Goal: Information Seeking & Learning: Learn about a topic

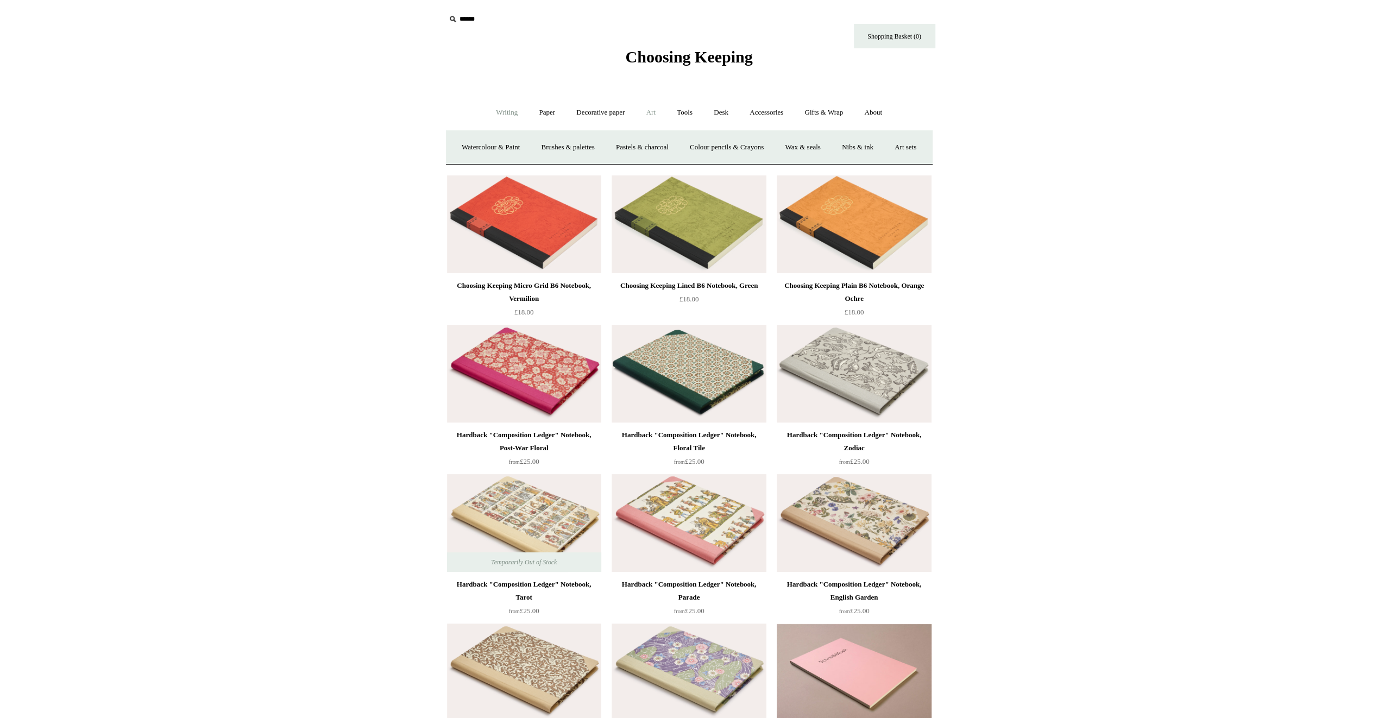
click at [492, 114] on link "Writing +" at bounding box center [506, 112] width 41 height 29
click at [656, 114] on link "Art +" at bounding box center [651, 112] width 29 height 29
click at [694, 116] on link "Tools +" at bounding box center [684, 112] width 35 height 29
click at [722, 108] on link "Desk +" at bounding box center [721, 112] width 34 height 29
click at [743, 148] on link "Desk Accessories" at bounding box center [735, 147] width 69 height 29
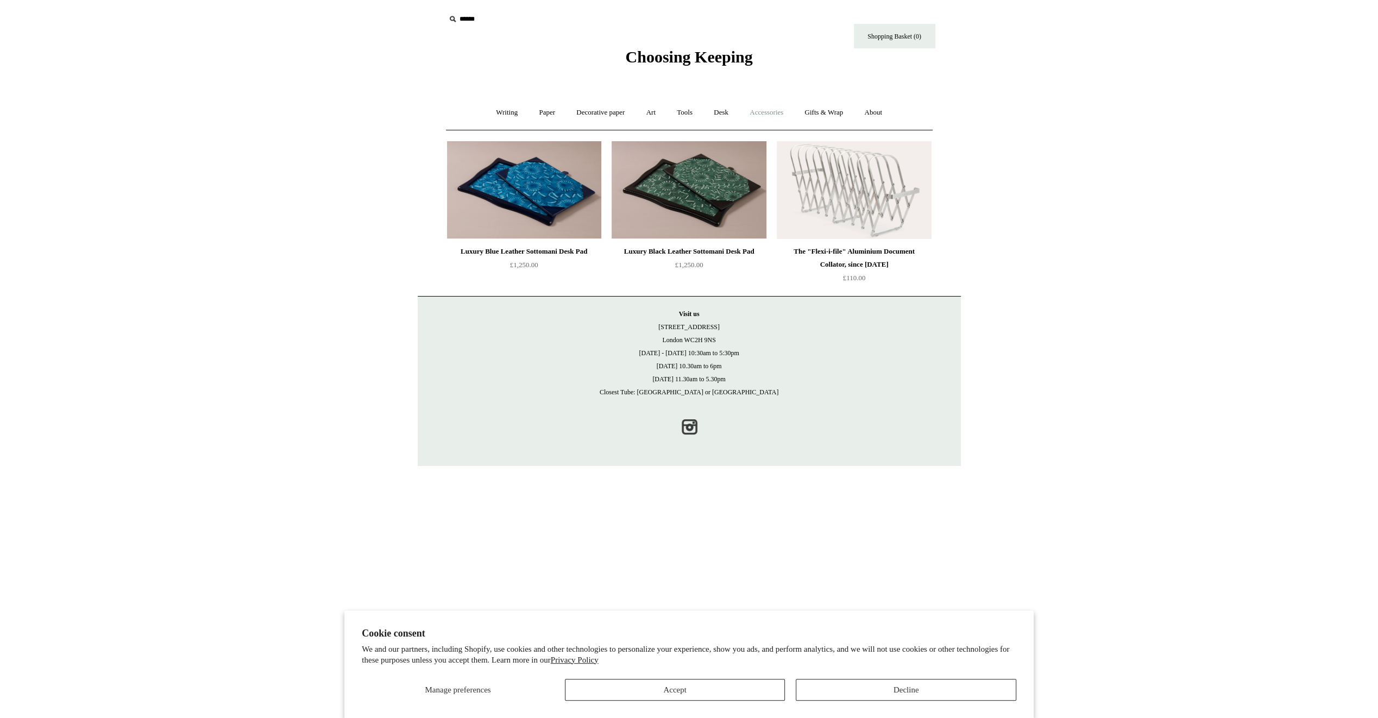
click at [762, 106] on link "Accessories +" at bounding box center [766, 112] width 53 height 29
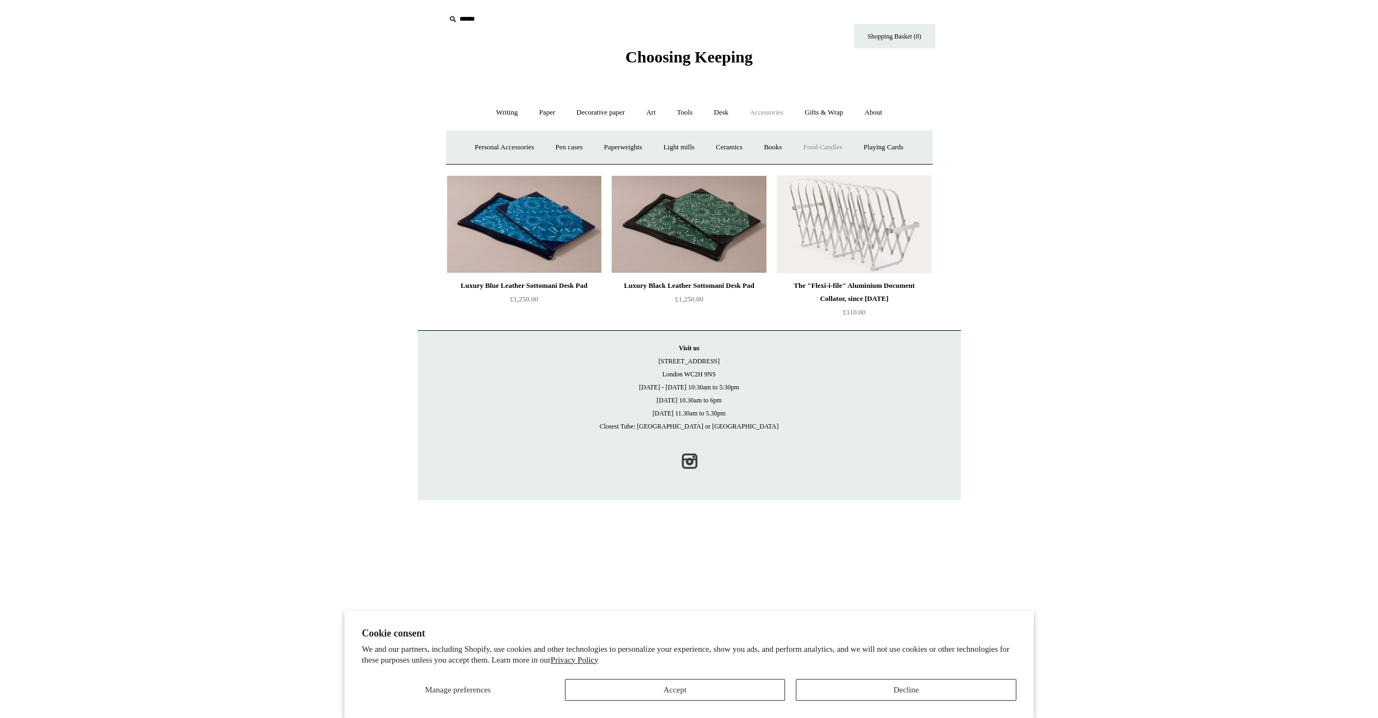
click at [812, 145] on link "Food Candles" at bounding box center [823, 147] width 59 height 29
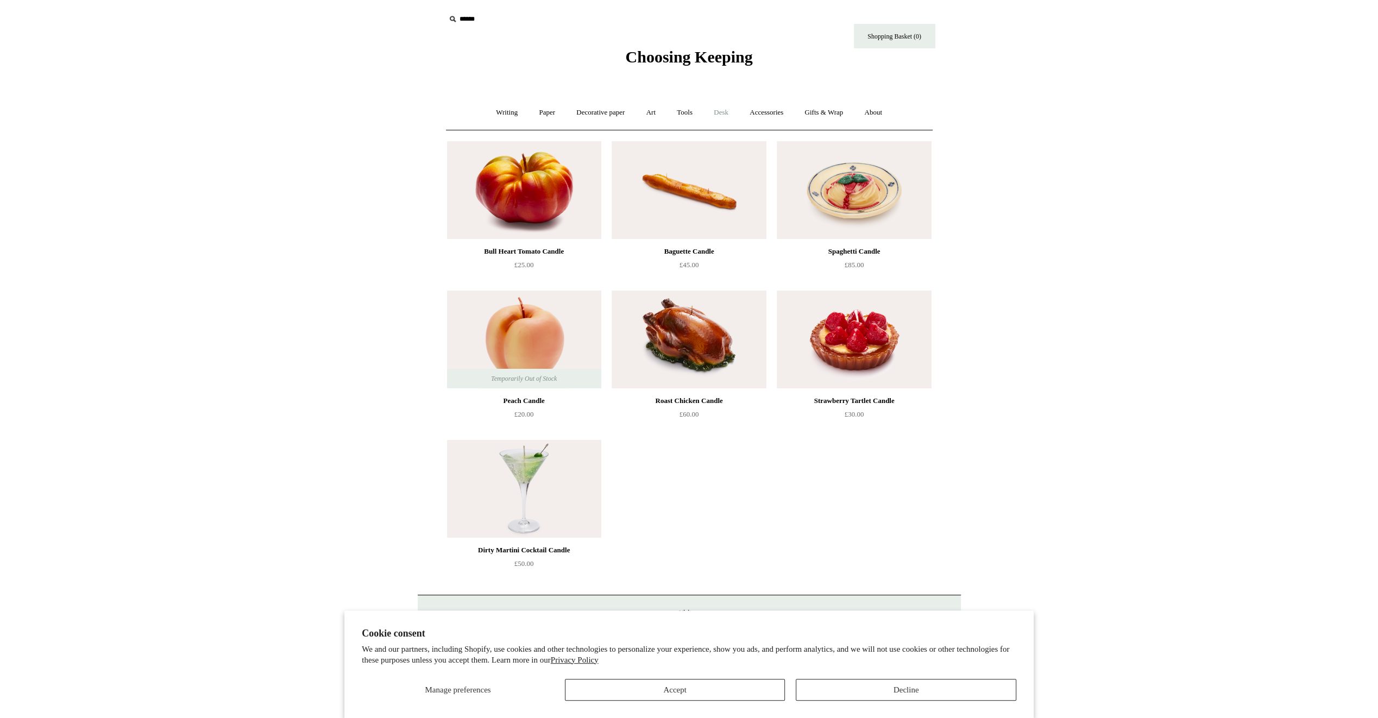
click at [717, 115] on link "Desk +" at bounding box center [721, 112] width 34 height 29
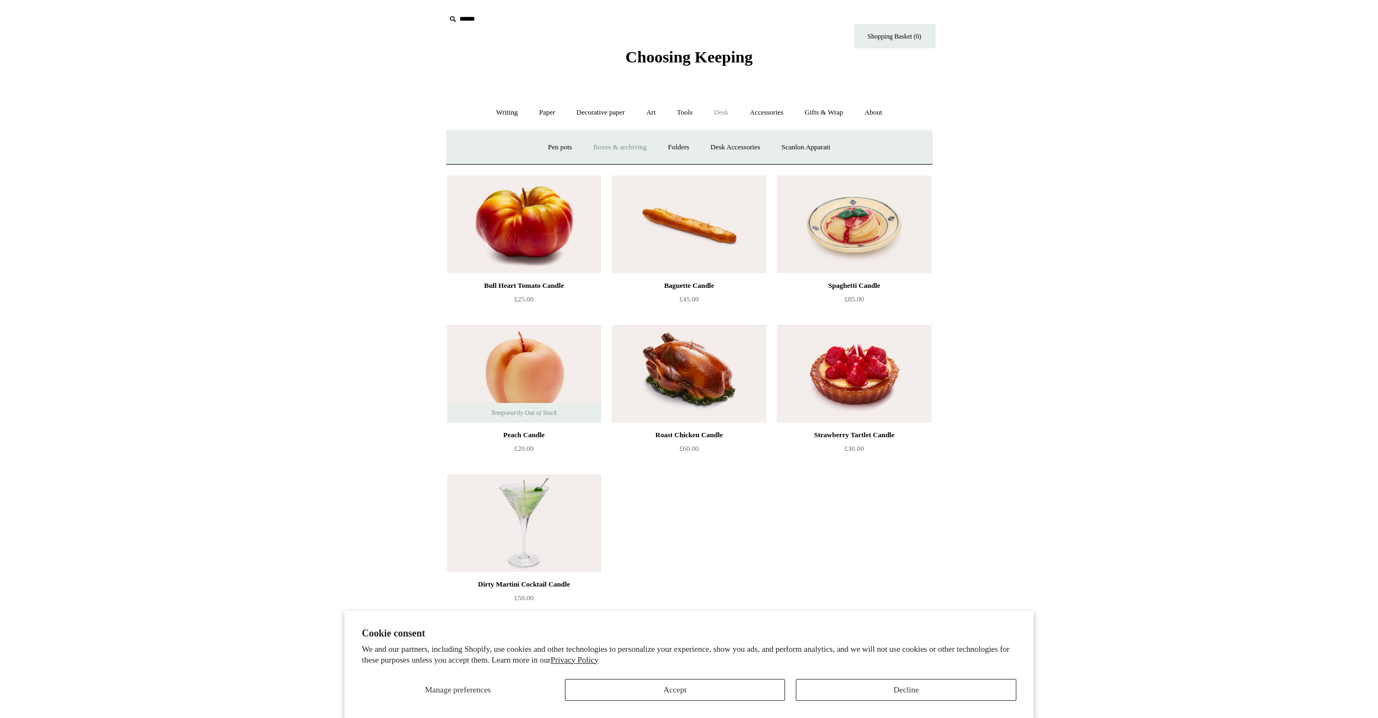
click at [633, 146] on link "Boxes & archiving" at bounding box center [619, 147] width 73 height 29
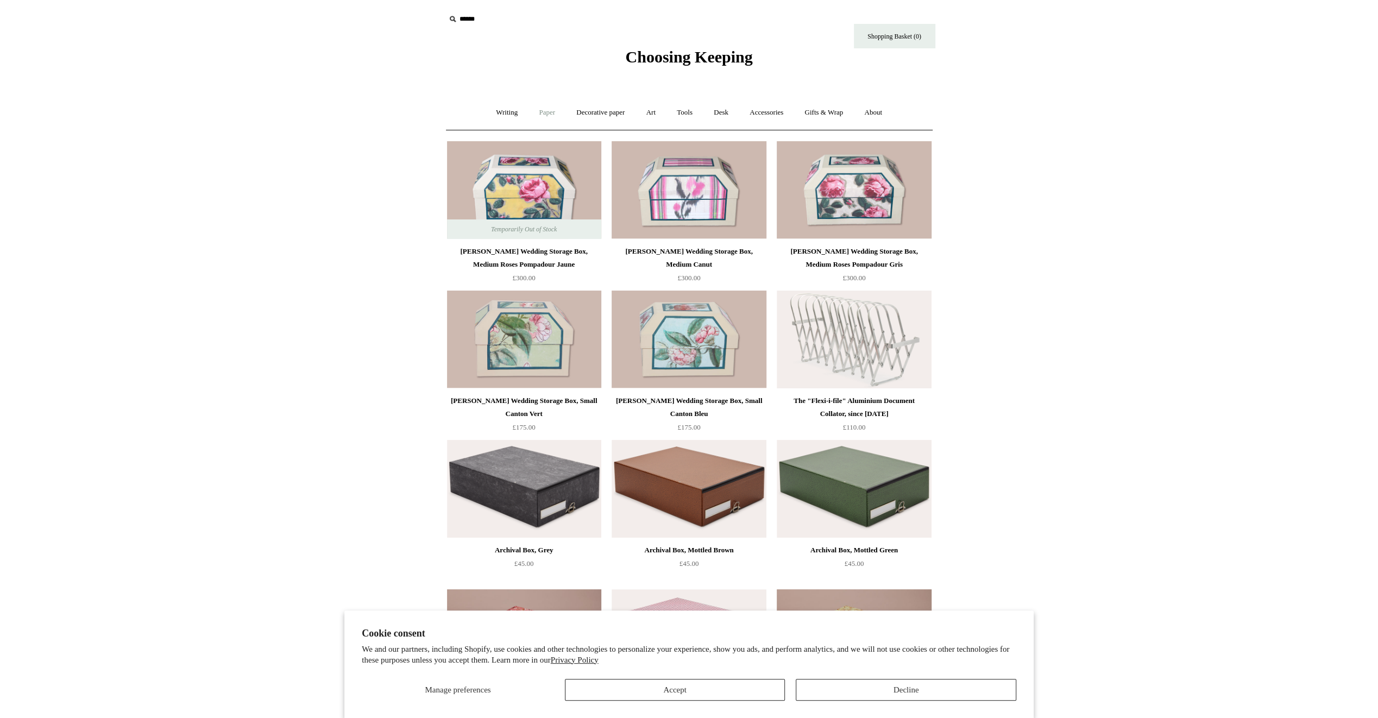
click at [536, 115] on link "Paper +" at bounding box center [547, 112] width 36 height 29
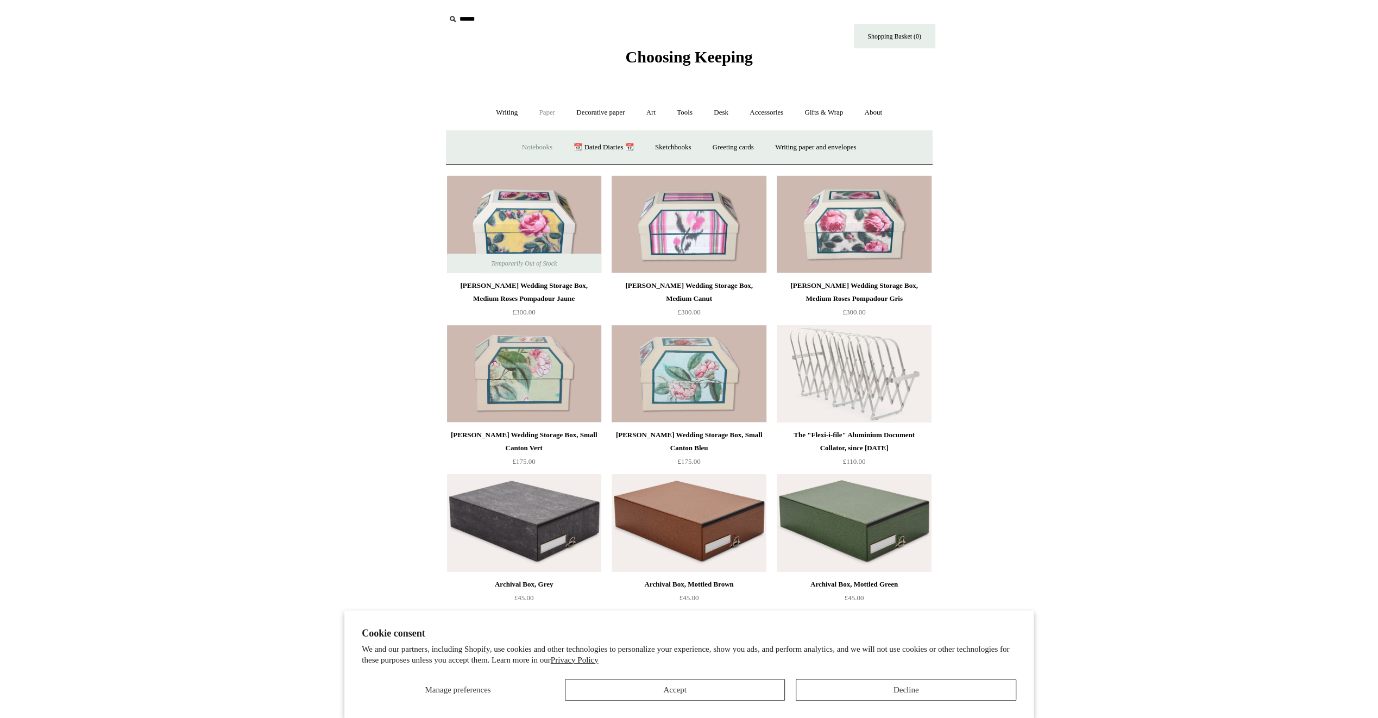
click at [524, 146] on link "Notebooks +" at bounding box center [537, 147] width 50 height 29
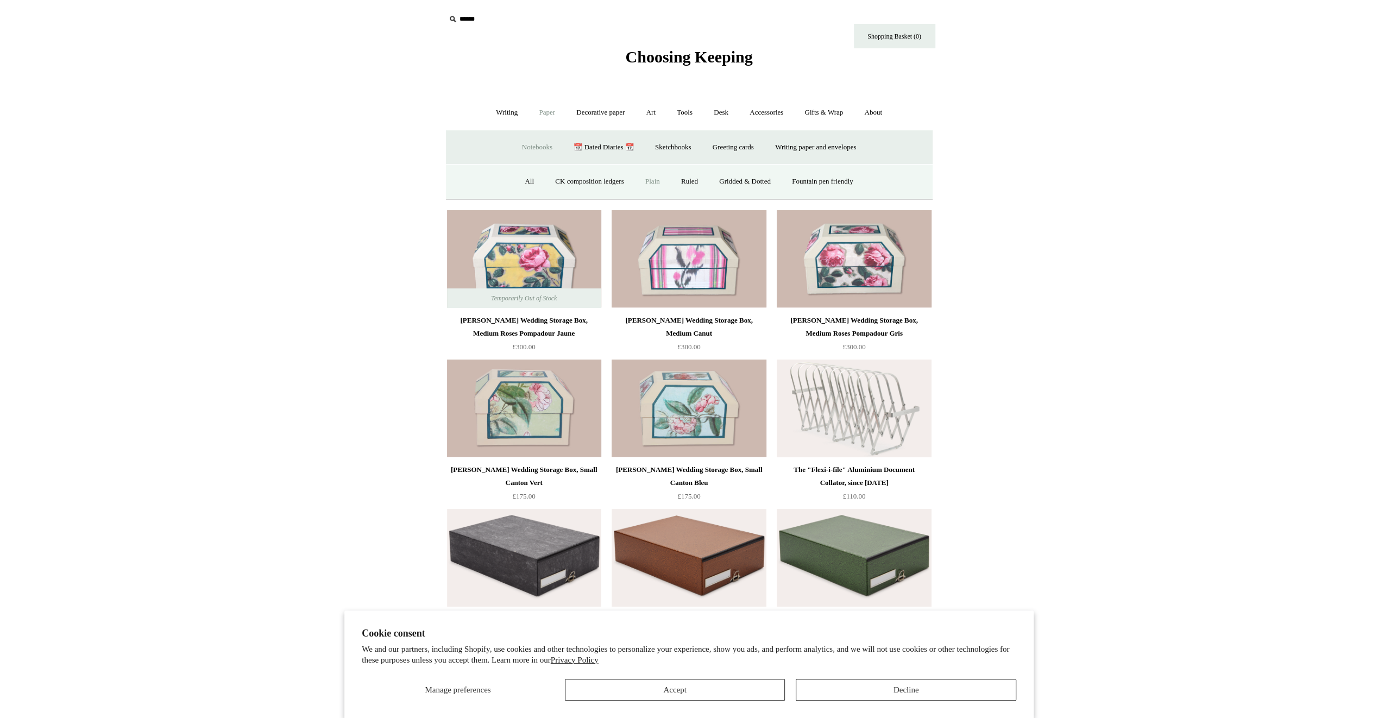
click at [652, 177] on link "Plain" at bounding box center [653, 181] width 34 height 29
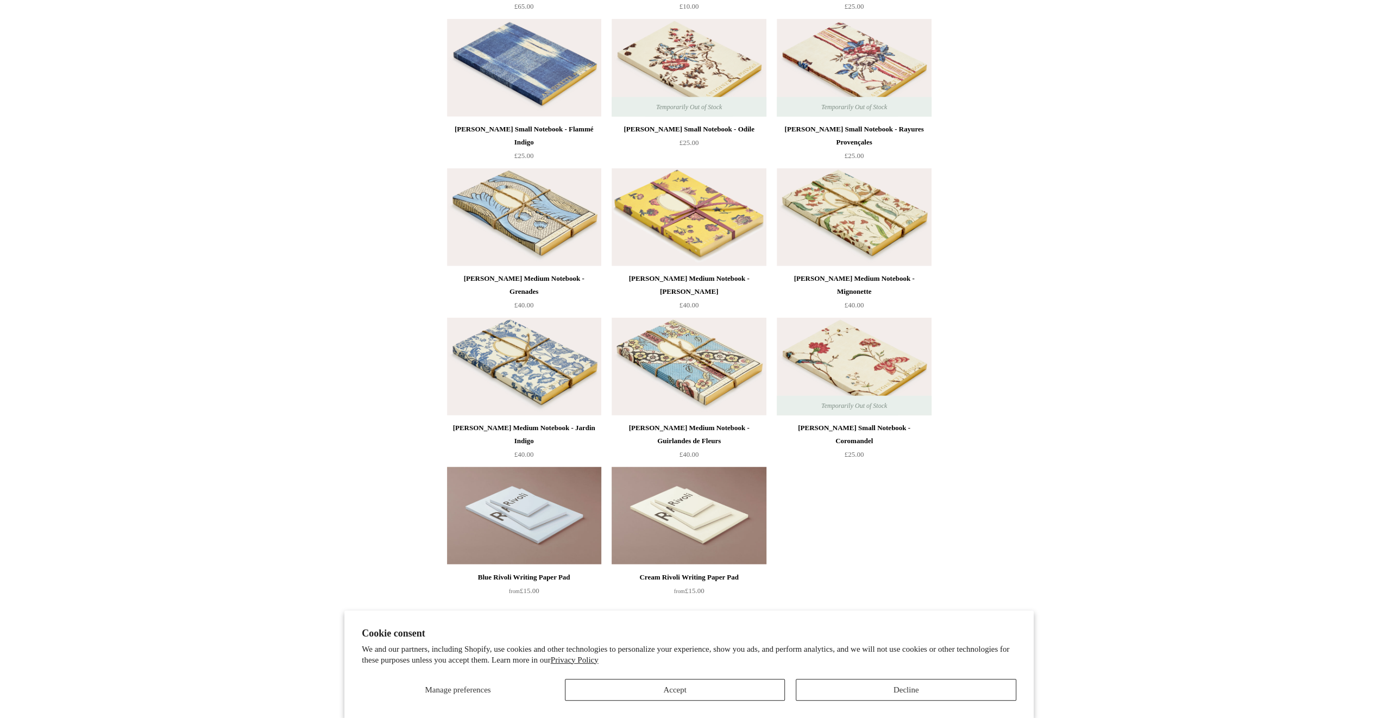
scroll to position [2734, 0]
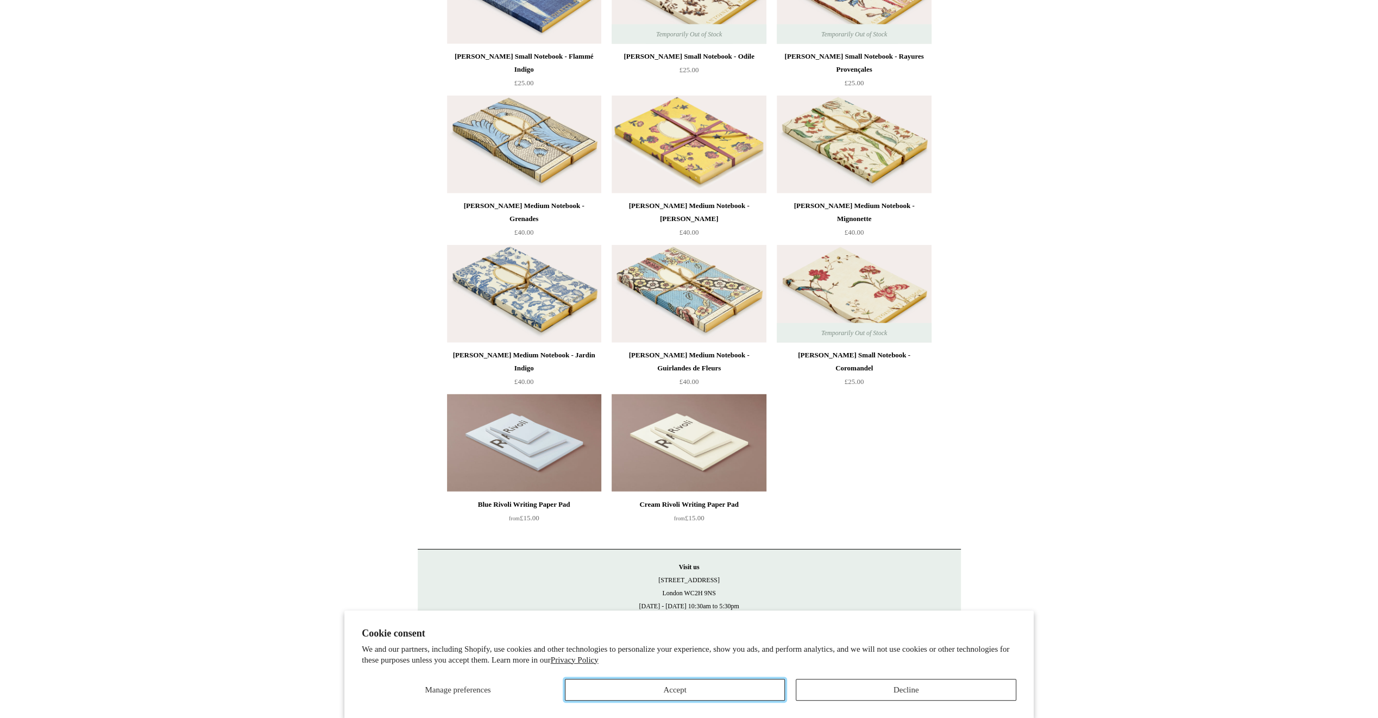
click at [678, 687] on button "Accept" at bounding box center [675, 690] width 221 height 22
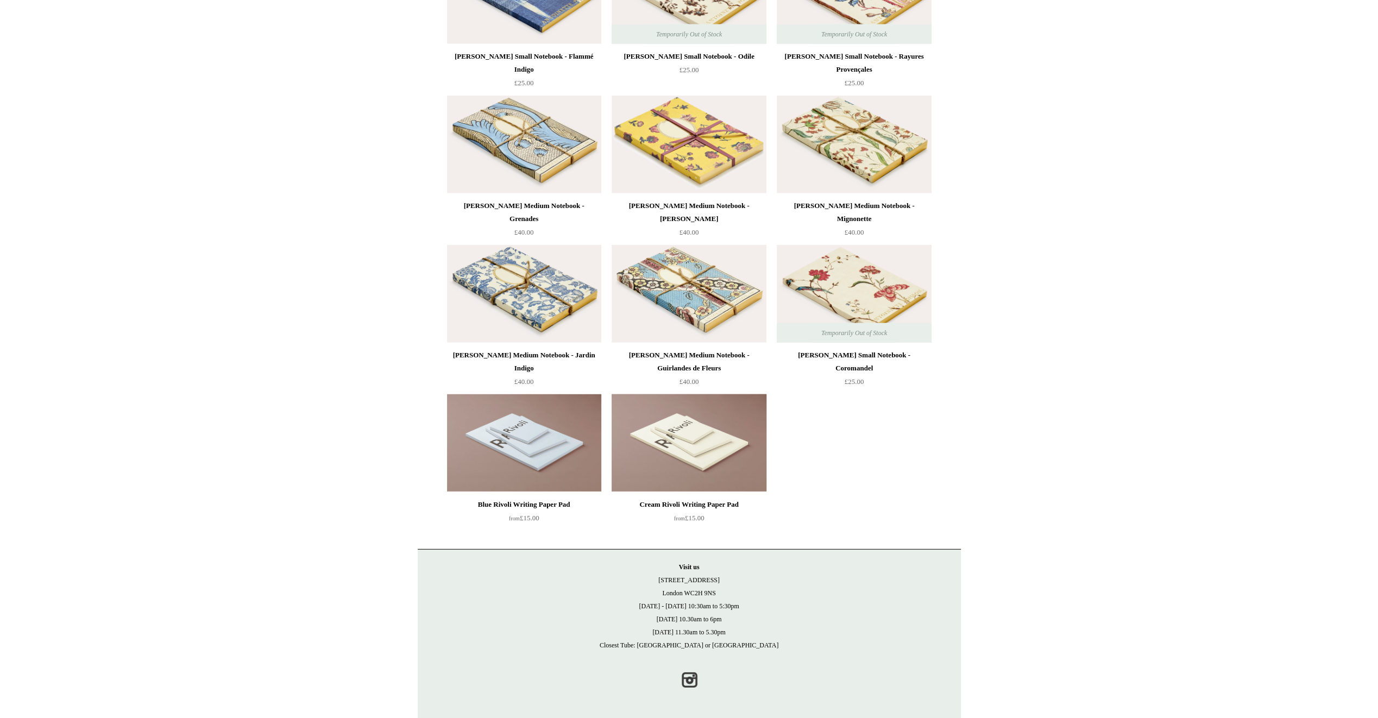
scroll to position [2680, 0]
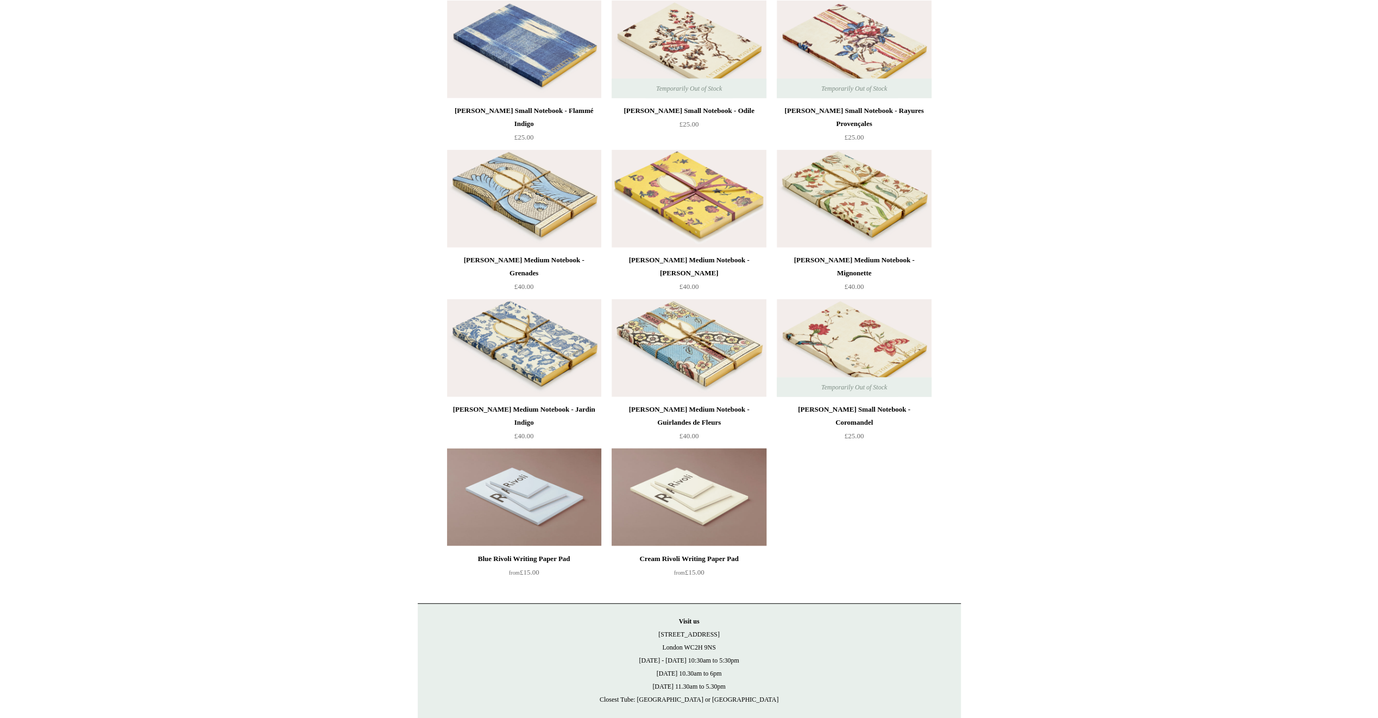
click at [745, 490] on img at bounding box center [689, 498] width 154 height 98
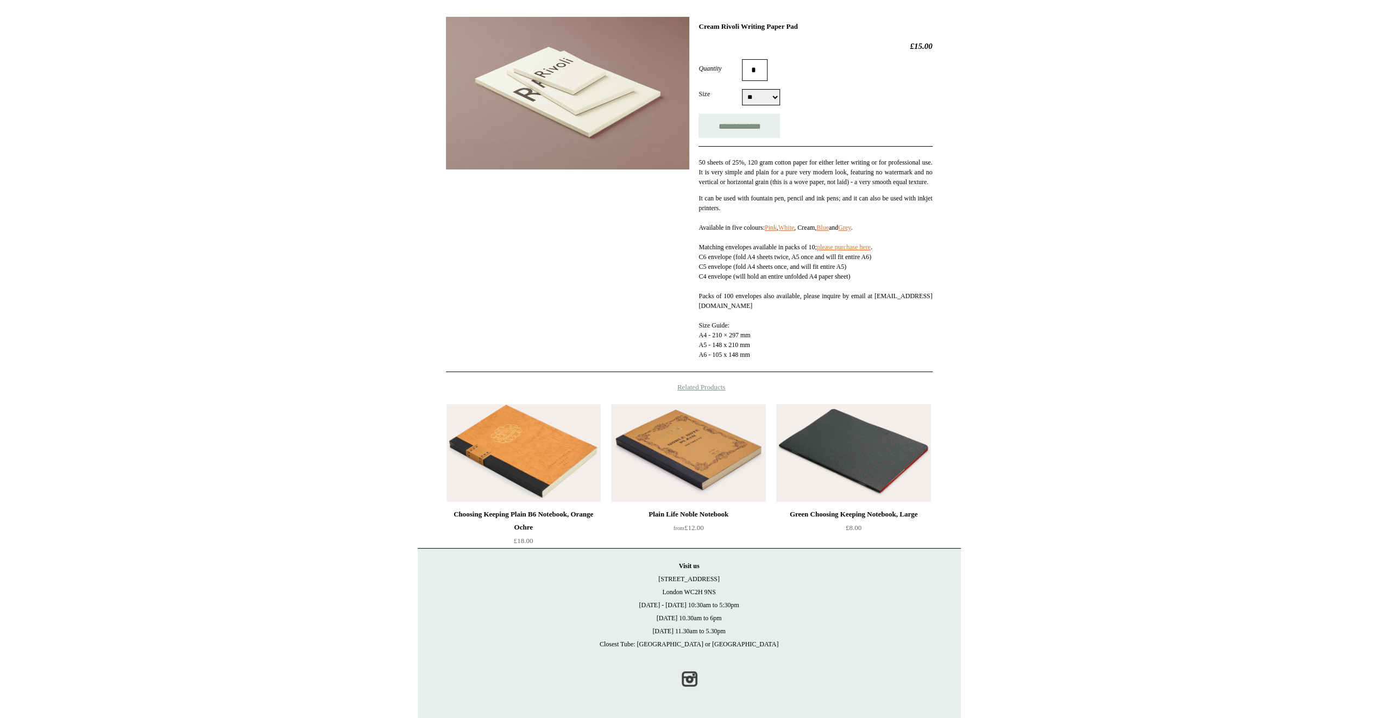
scroll to position [159, 0]
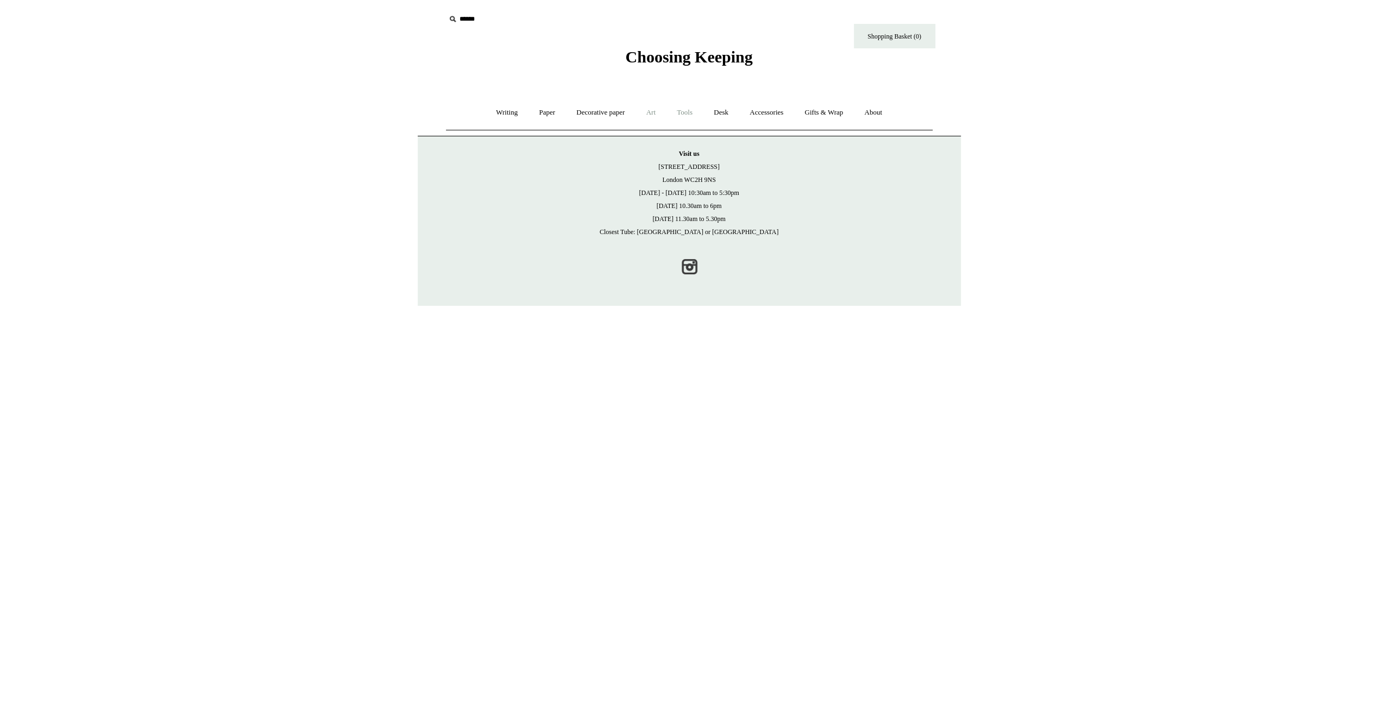
click at [685, 114] on link "Tools +" at bounding box center [684, 112] width 35 height 29
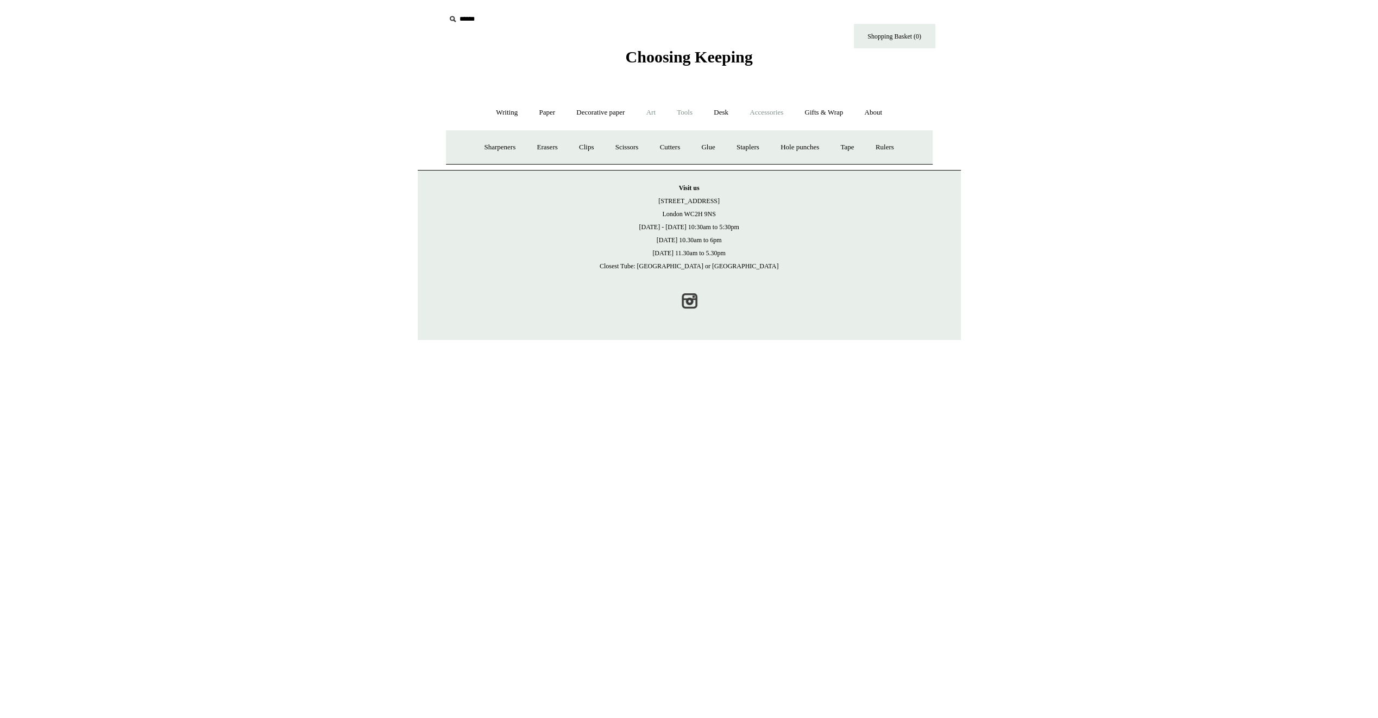
click at [773, 112] on link "Accessories +" at bounding box center [766, 112] width 53 height 29
click at [772, 147] on link "Books" at bounding box center [772, 147] width 37 height 29
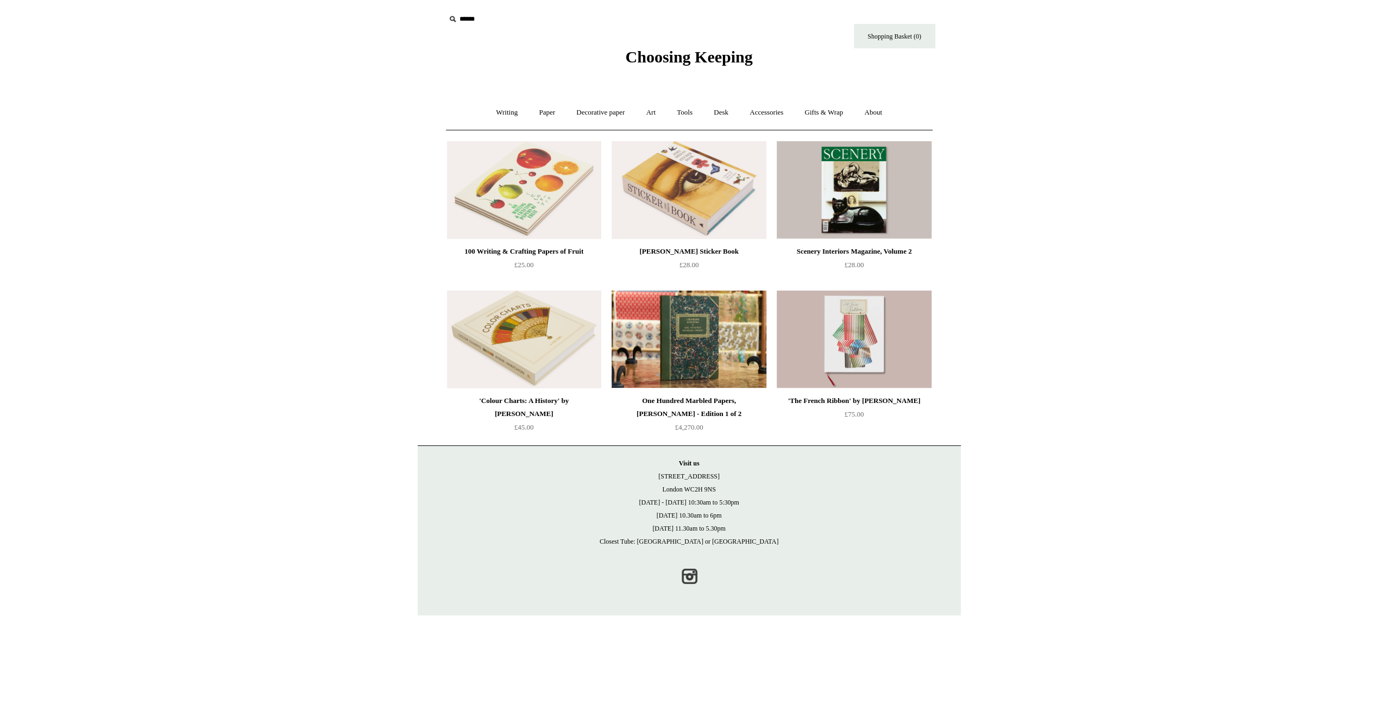
click at [560, 219] on img at bounding box center [524, 190] width 154 height 98
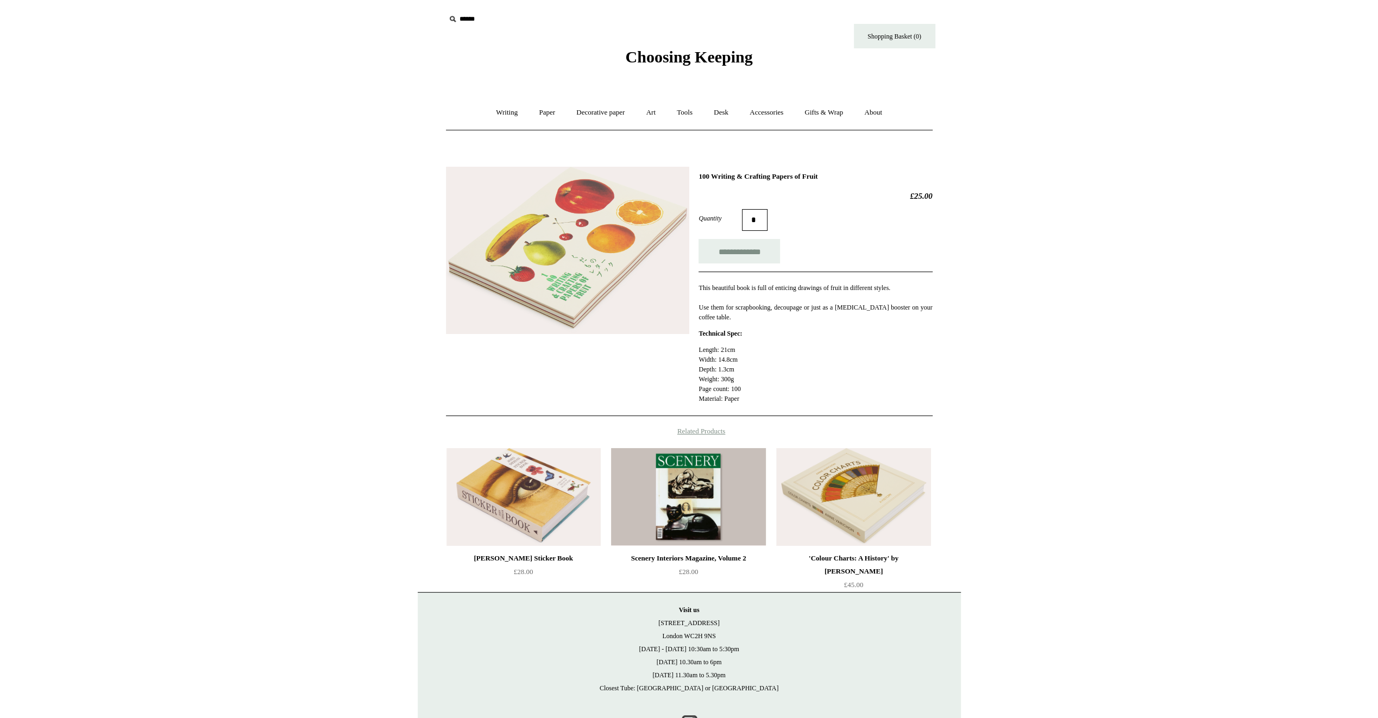
click at [613, 278] on img at bounding box center [567, 251] width 243 height 168
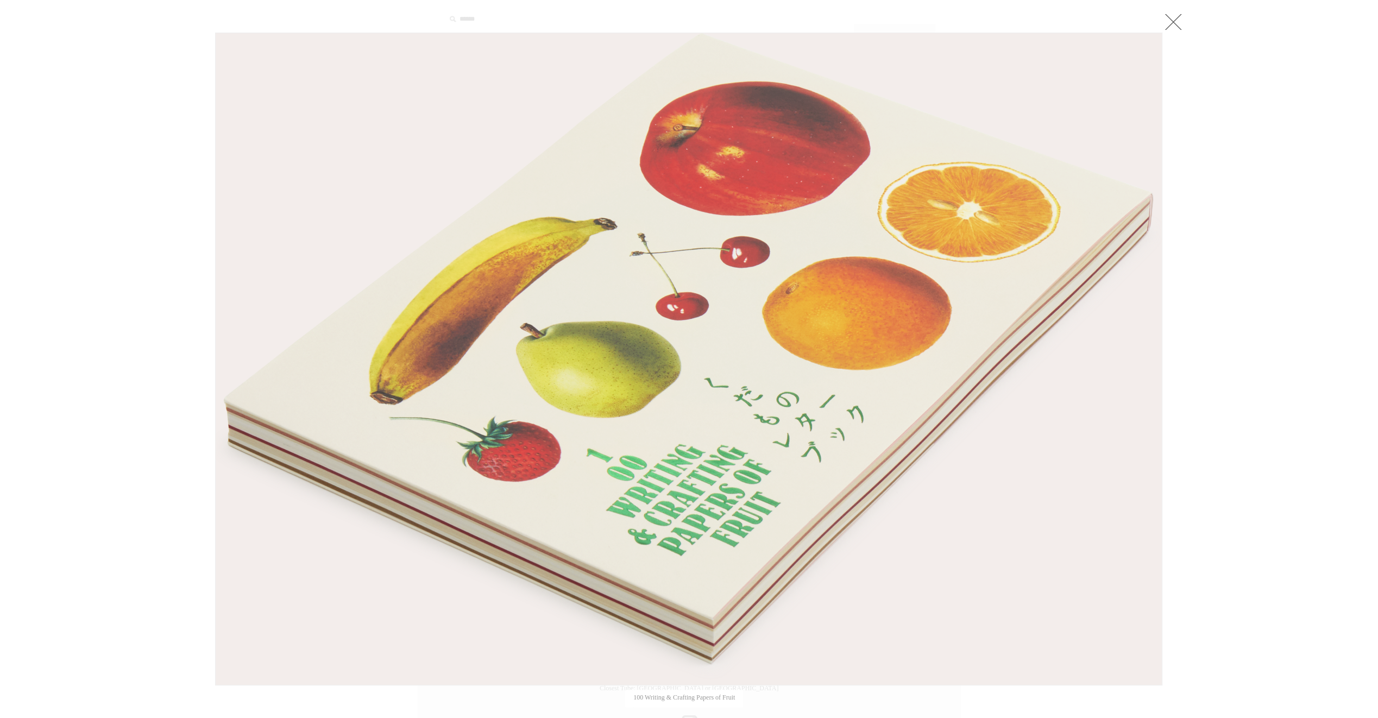
click at [1068, 294] on img at bounding box center [689, 359] width 946 height 652
click at [1168, 18] on link at bounding box center [1173, 22] width 22 height 22
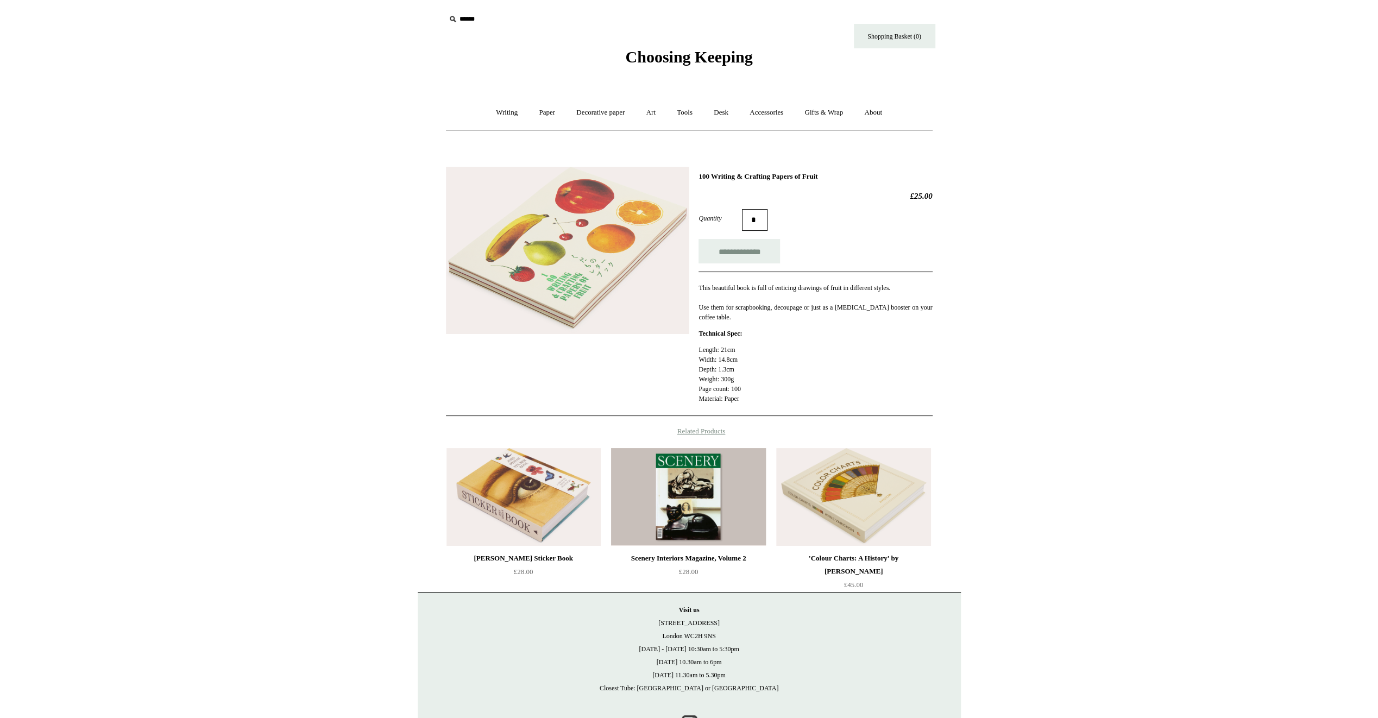
click at [730, 543] on img at bounding box center [688, 497] width 154 height 98
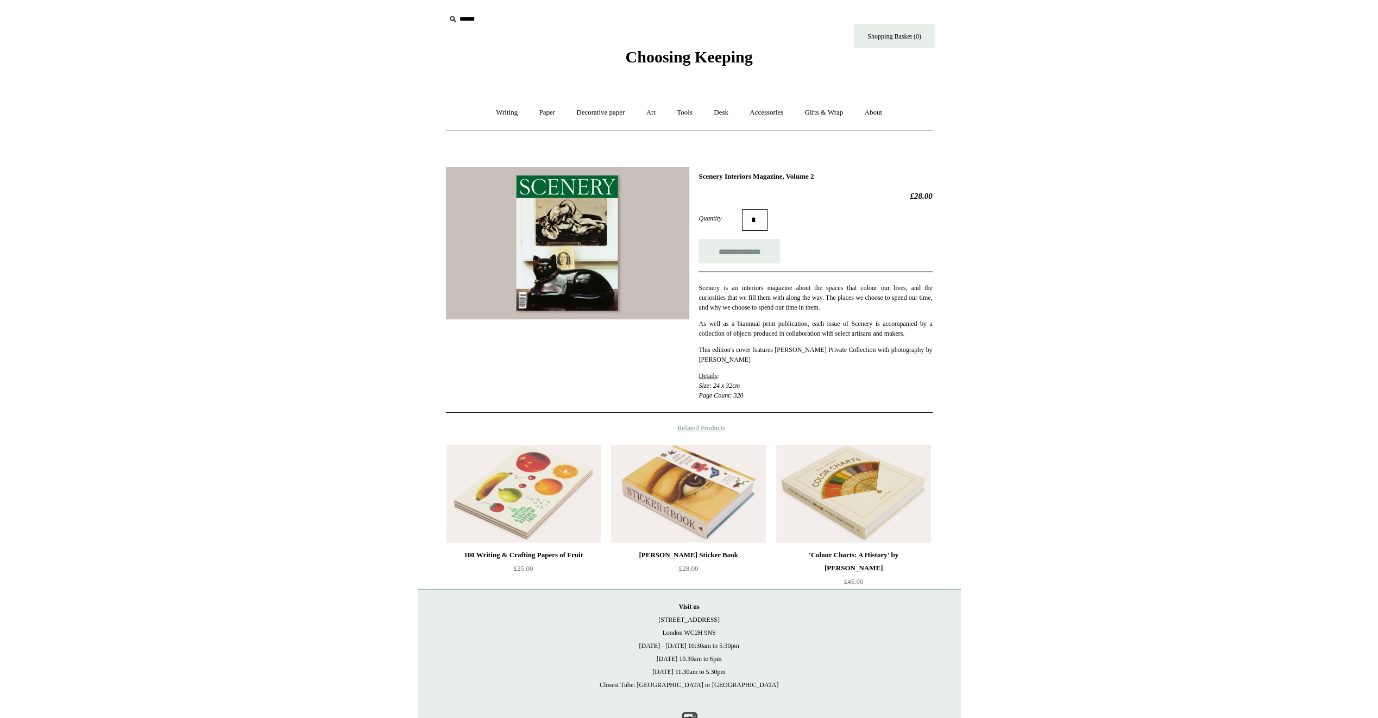
click at [581, 287] on img at bounding box center [567, 243] width 243 height 153
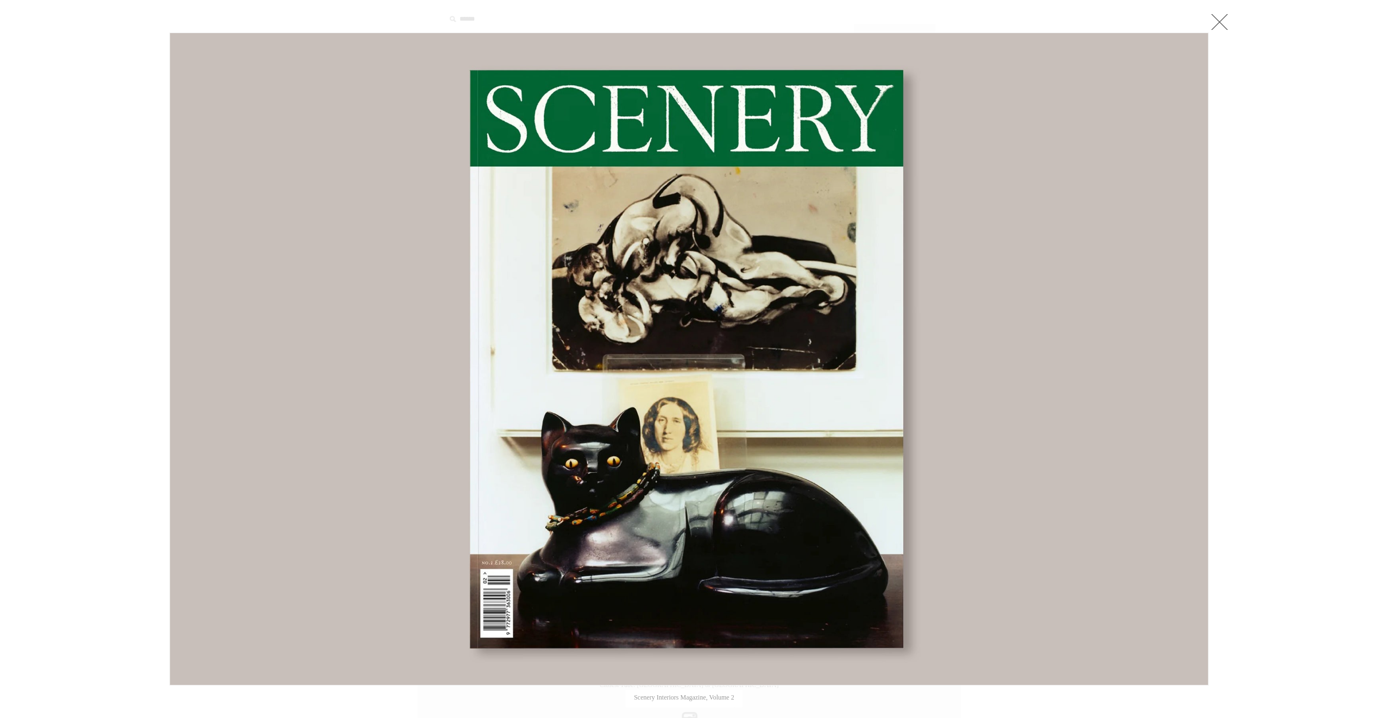
click at [857, 310] on img at bounding box center [689, 359] width 1038 height 652
click at [978, 310] on img at bounding box center [689, 359] width 1038 height 652
click at [1225, 21] on link at bounding box center [1220, 22] width 22 height 22
